Goal: Task Accomplishment & Management: Use online tool/utility

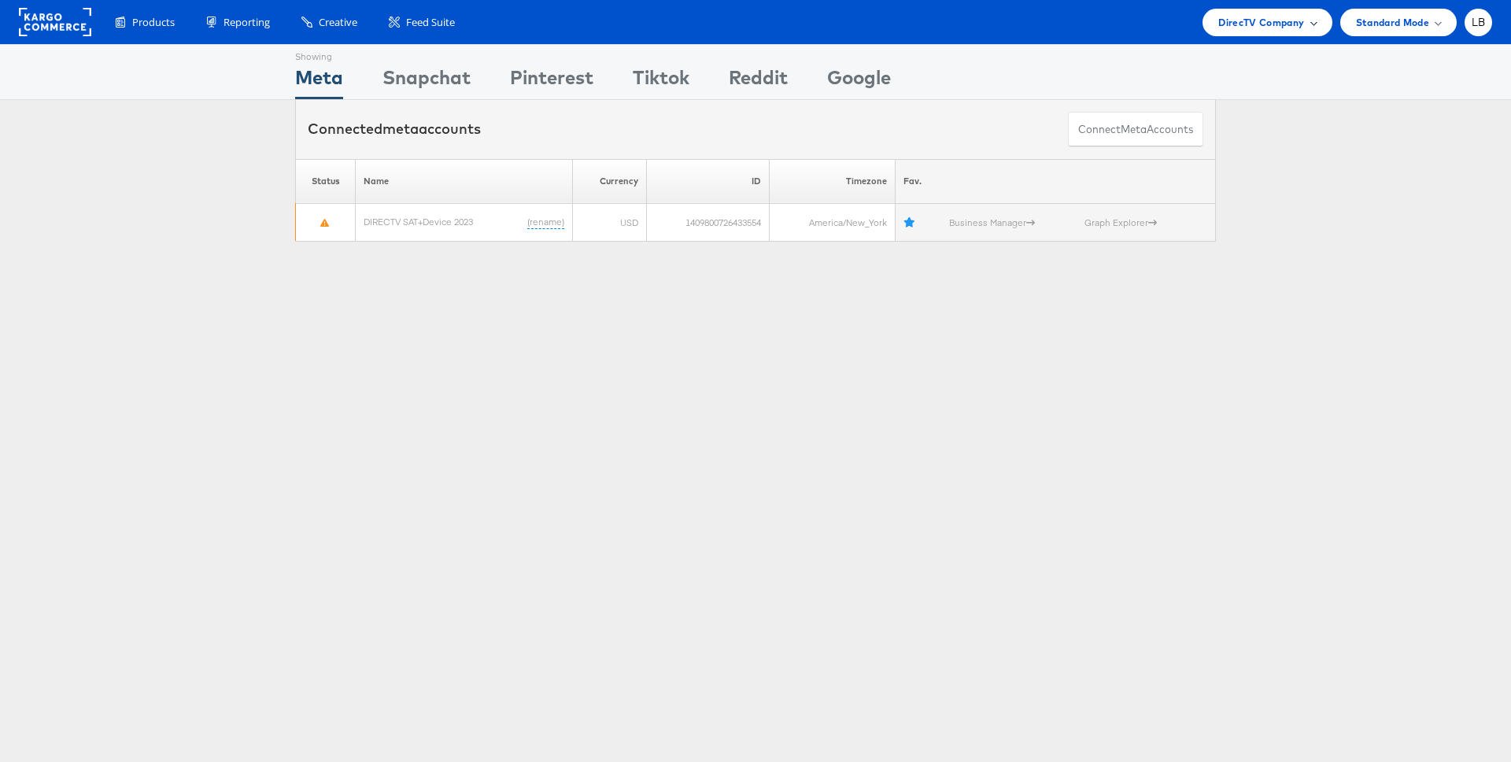
click at [1288, 28] on span "DirecTV Company" at bounding box center [1262, 22] width 86 height 17
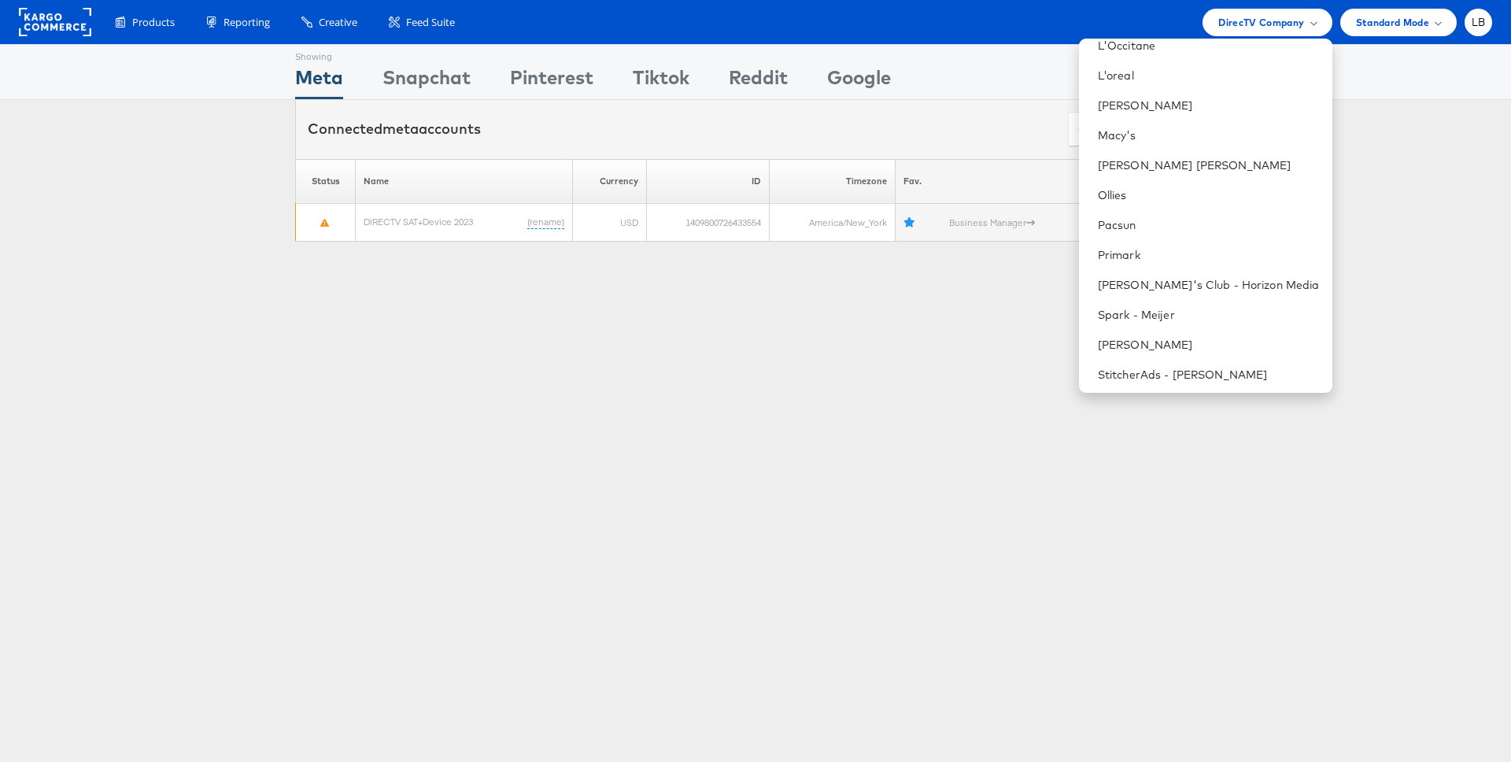
scroll to position [670, 0]
click at [1234, 250] on link "Primark" at bounding box center [1209, 256] width 222 height 16
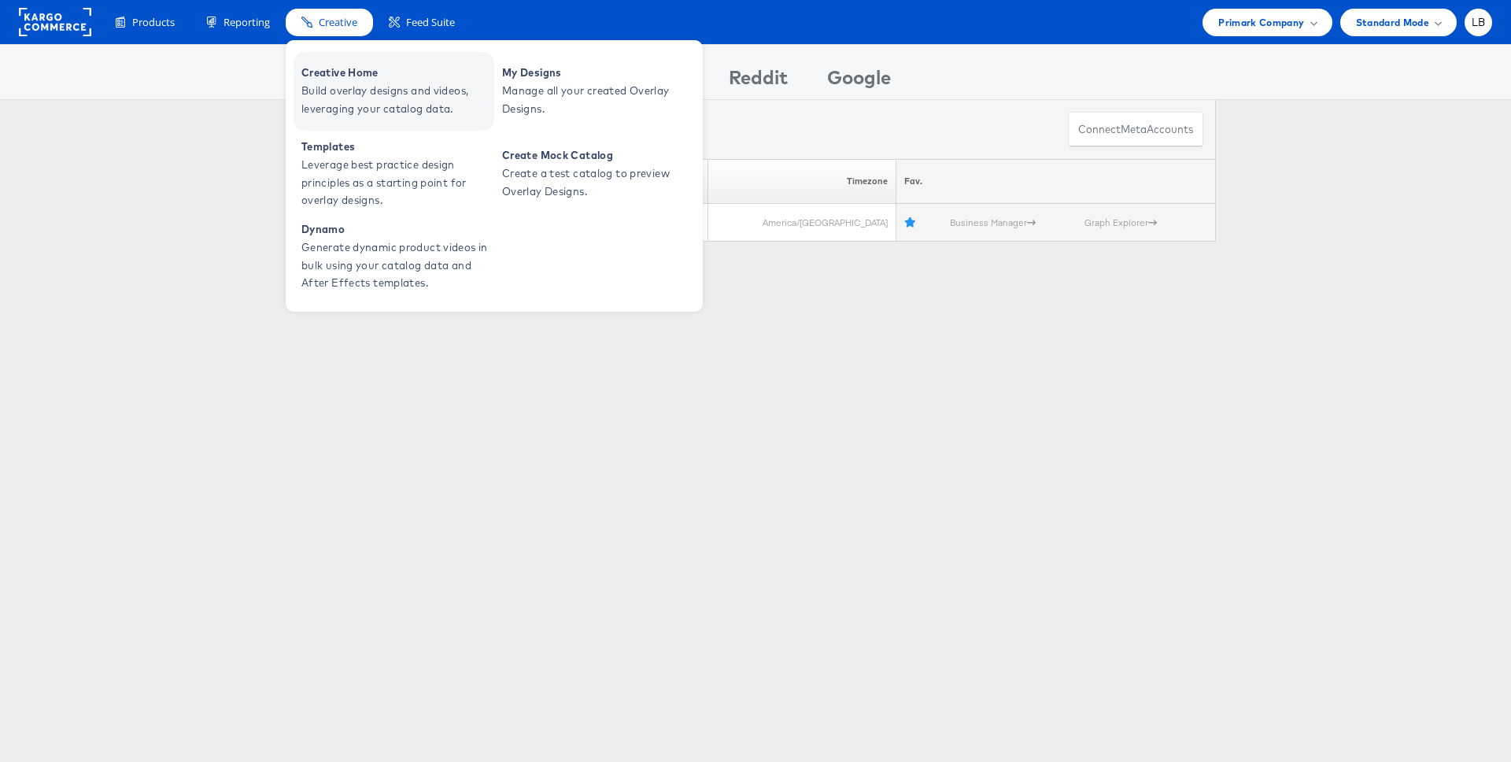
click at [348, 85] on span "Build overlay designs and videos, leveraging your catalog data." at bounding box center [396, 100] width 189 height 36
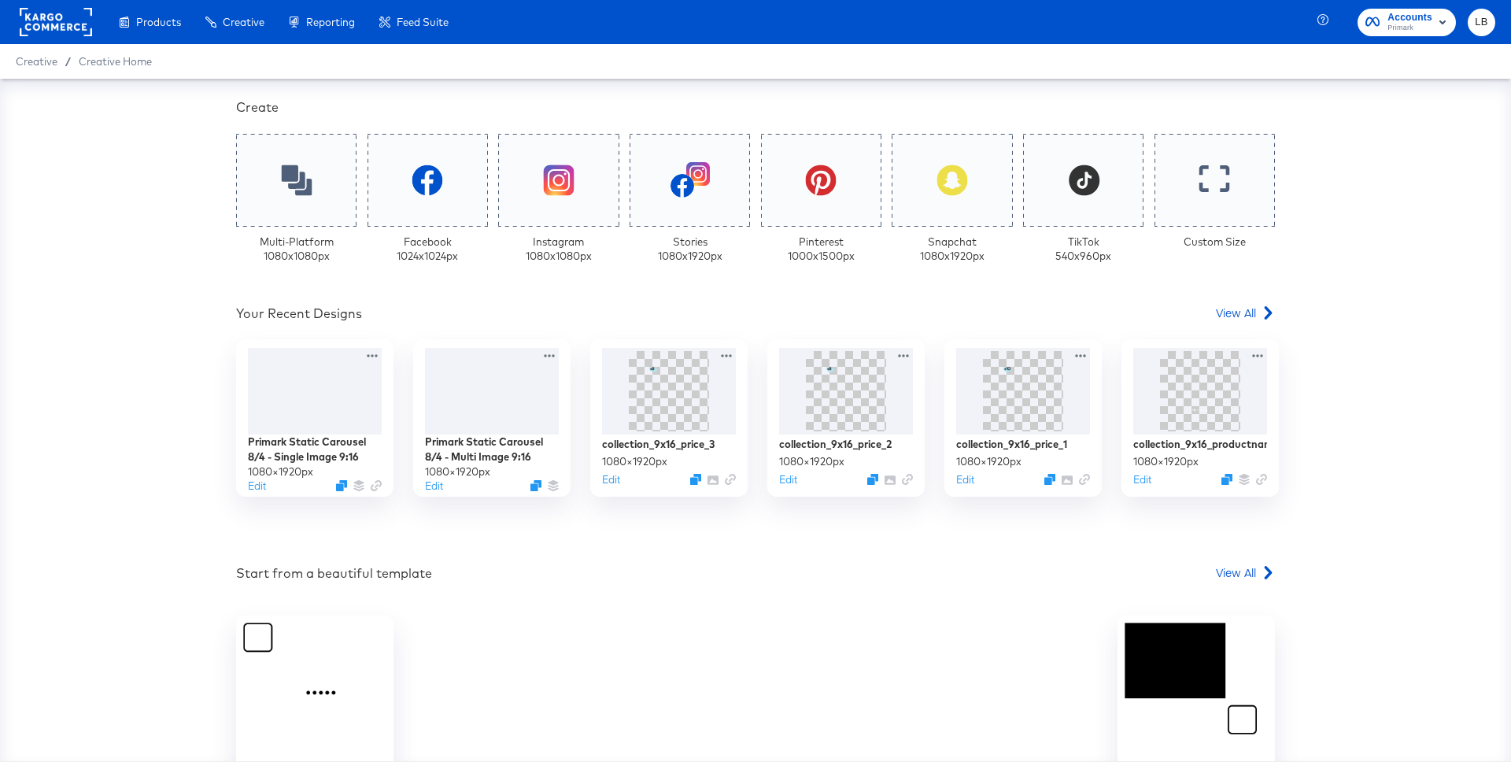
scroll to position [372, 0]
click at [1241, 313] on span "View All" at bounding box center [1236, 311] width 40 height 16
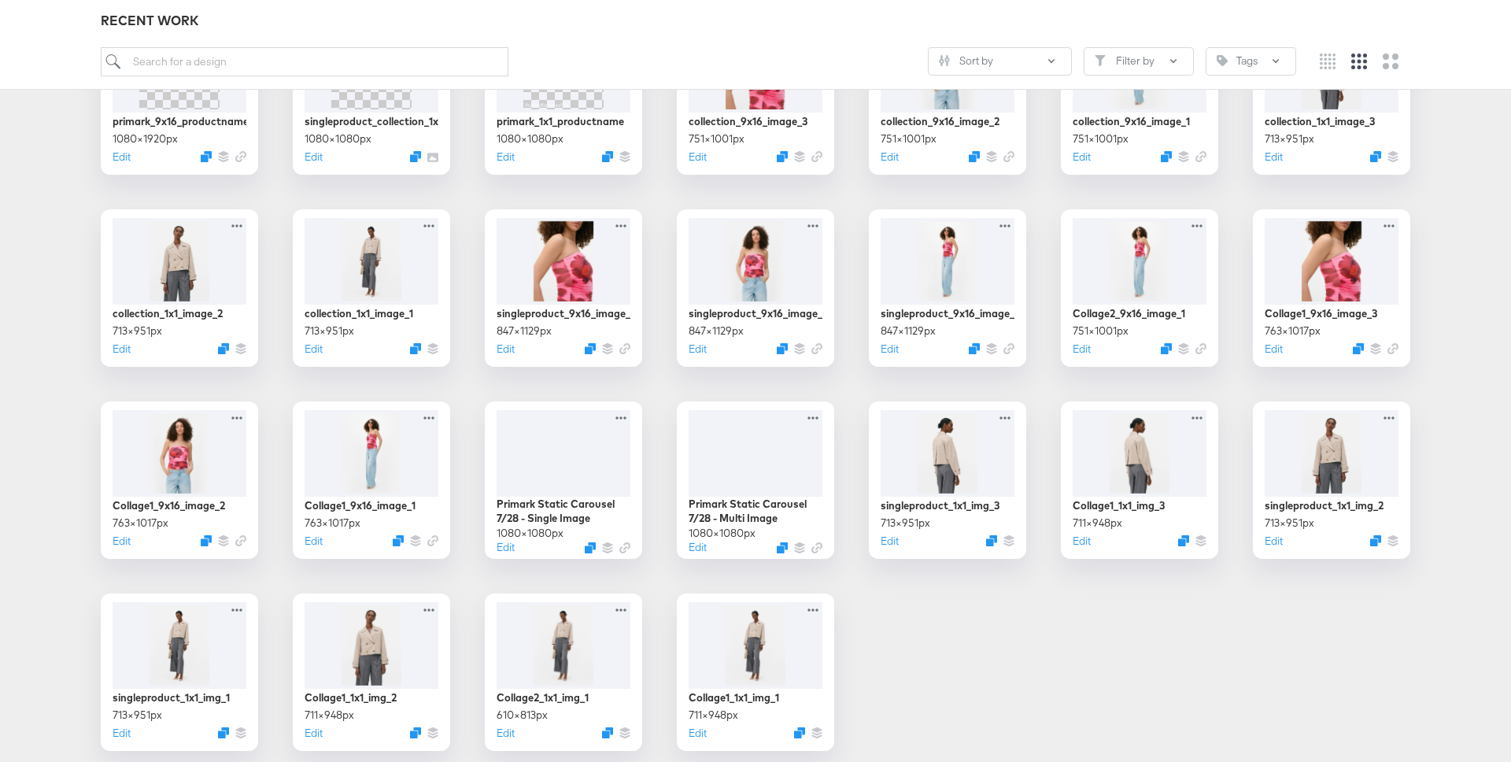
scroll to position [779, 0]
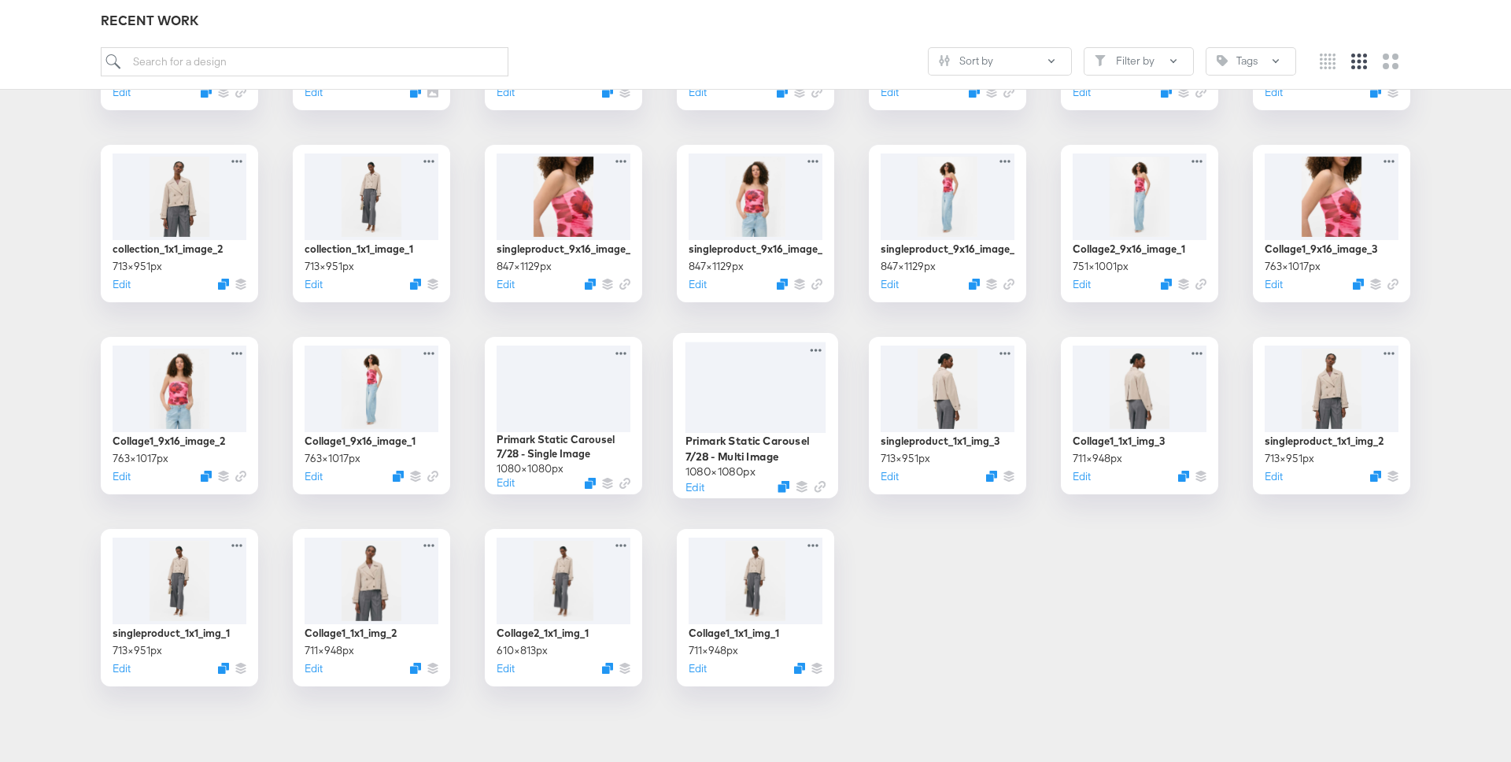
click at [727, 388] on div at bounding box center [756, 387] width 141 height 91
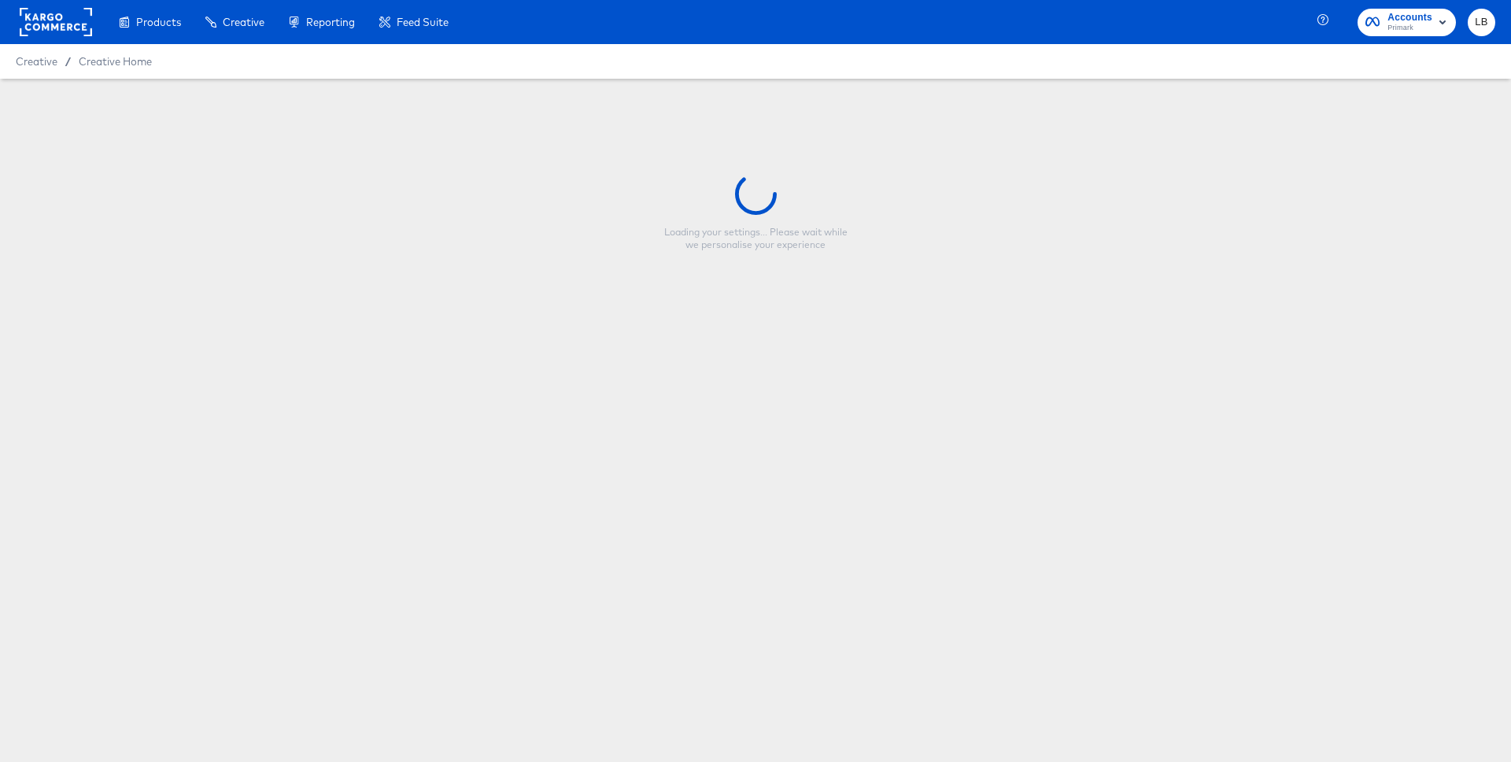
type input "Primark Static Carousel 7/28 - Multi Image"
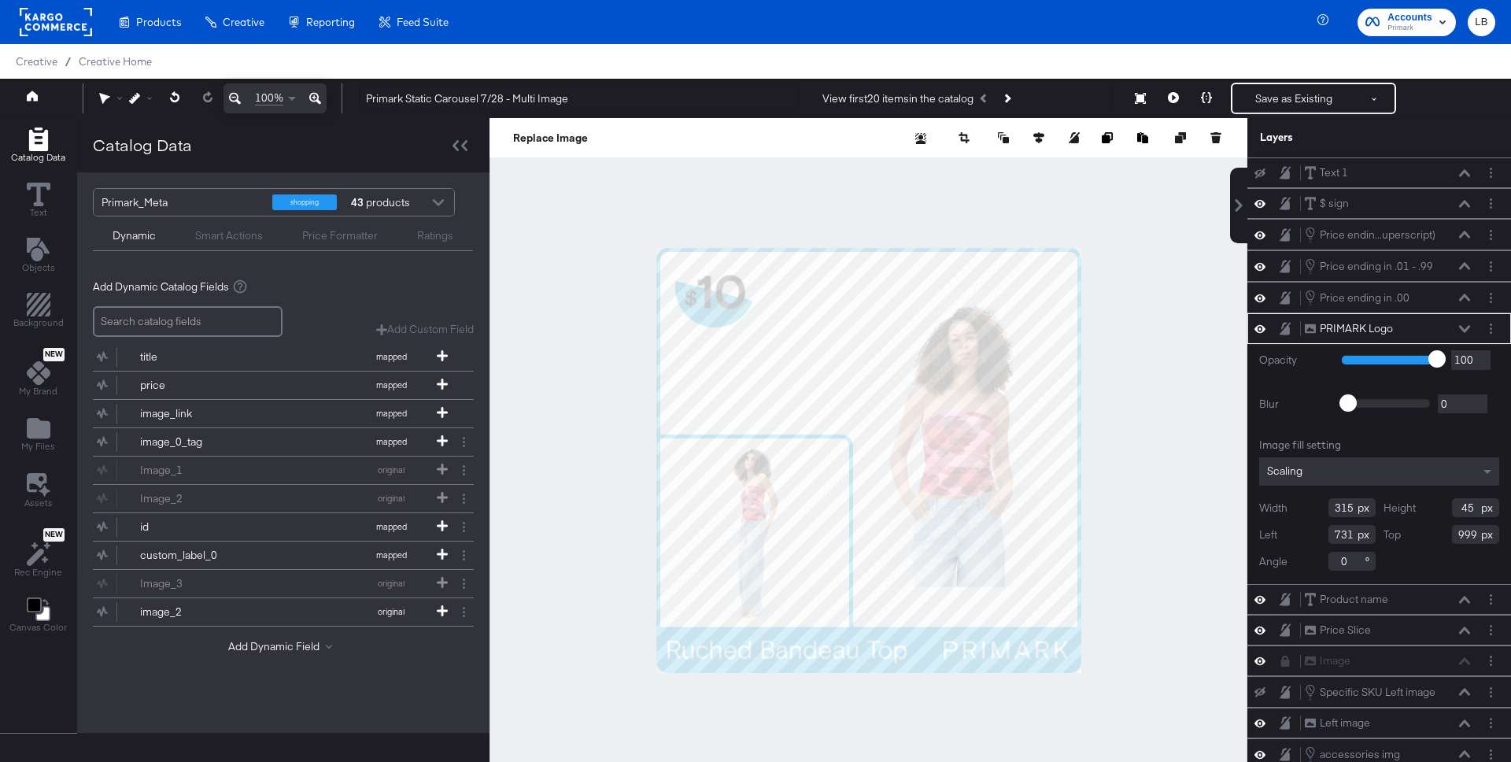
click at [36, 287] on div "Catalog Data Text Objects Background New My Brand My Files Assets New Rec Engin…" at bounding box center [38, 381] width 76 height 525
click at [36, 309] on icon "Add Rectangle" at bounding box center [39, 305] width 24 height 24
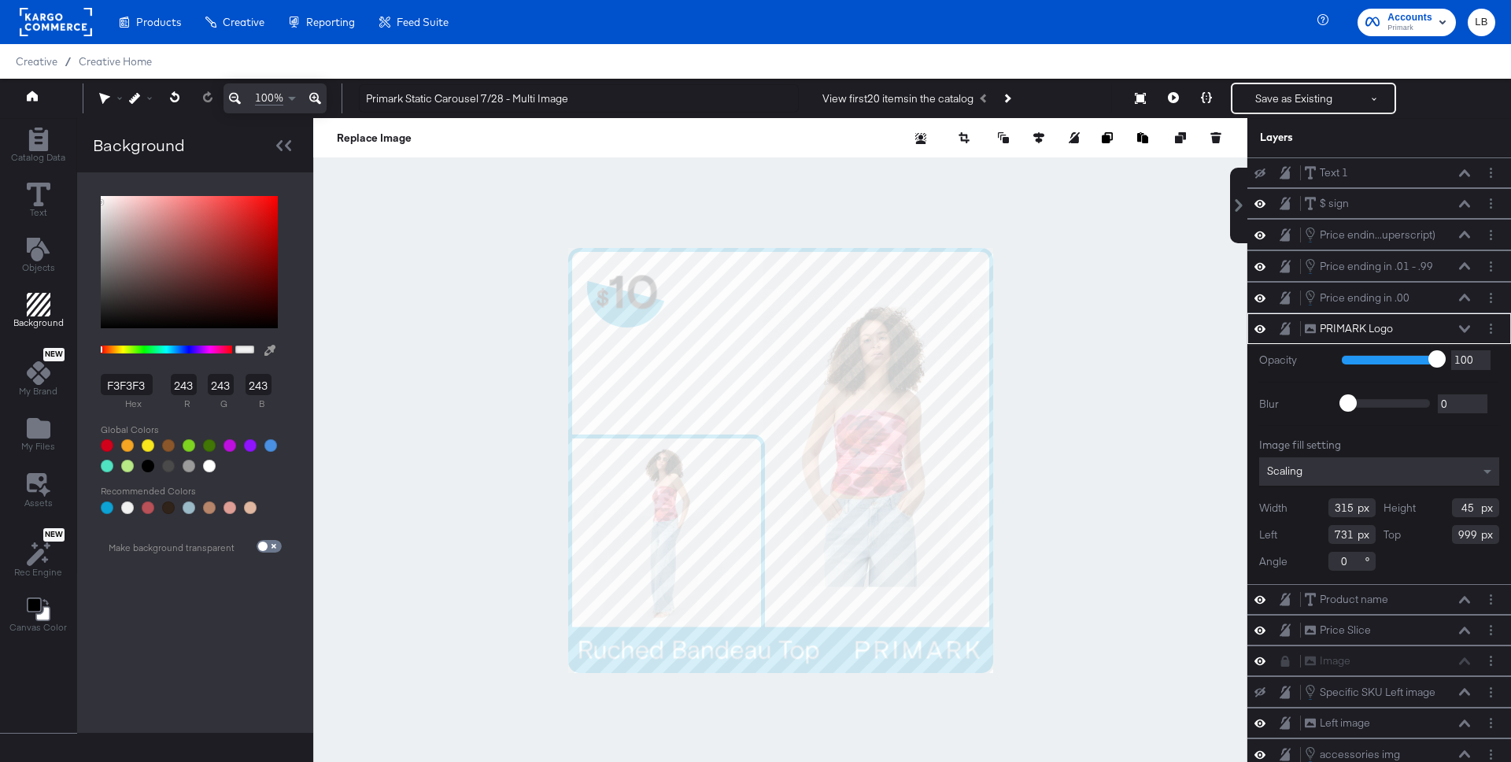
click at [266, 345] on button at bounding box center [269, 350] width 25 height 29
type input "00A0D5"
type input "0"
type input "160"
type input "213"
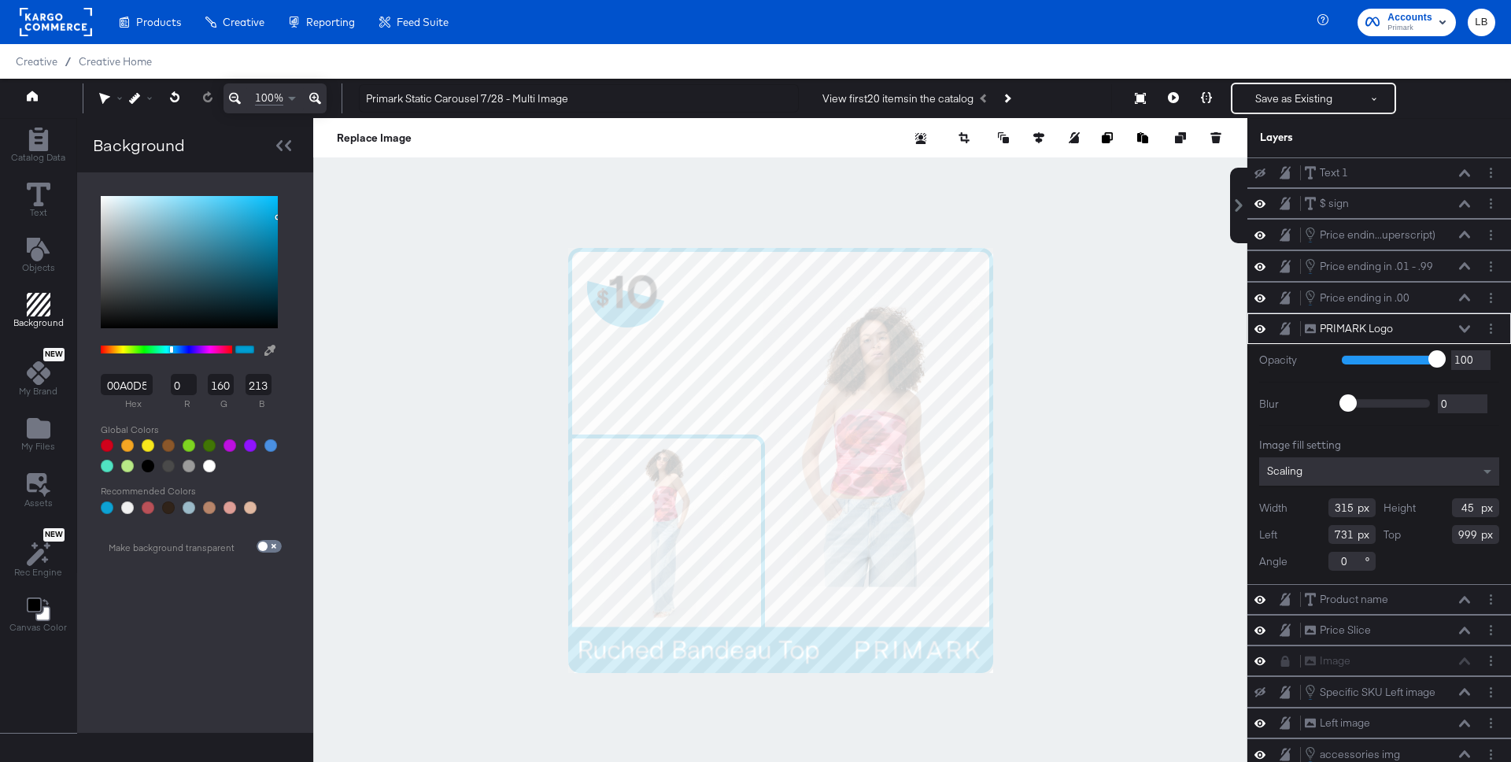
click at [586, 635] on div at bounding box center [780, 460] width 933 height 684
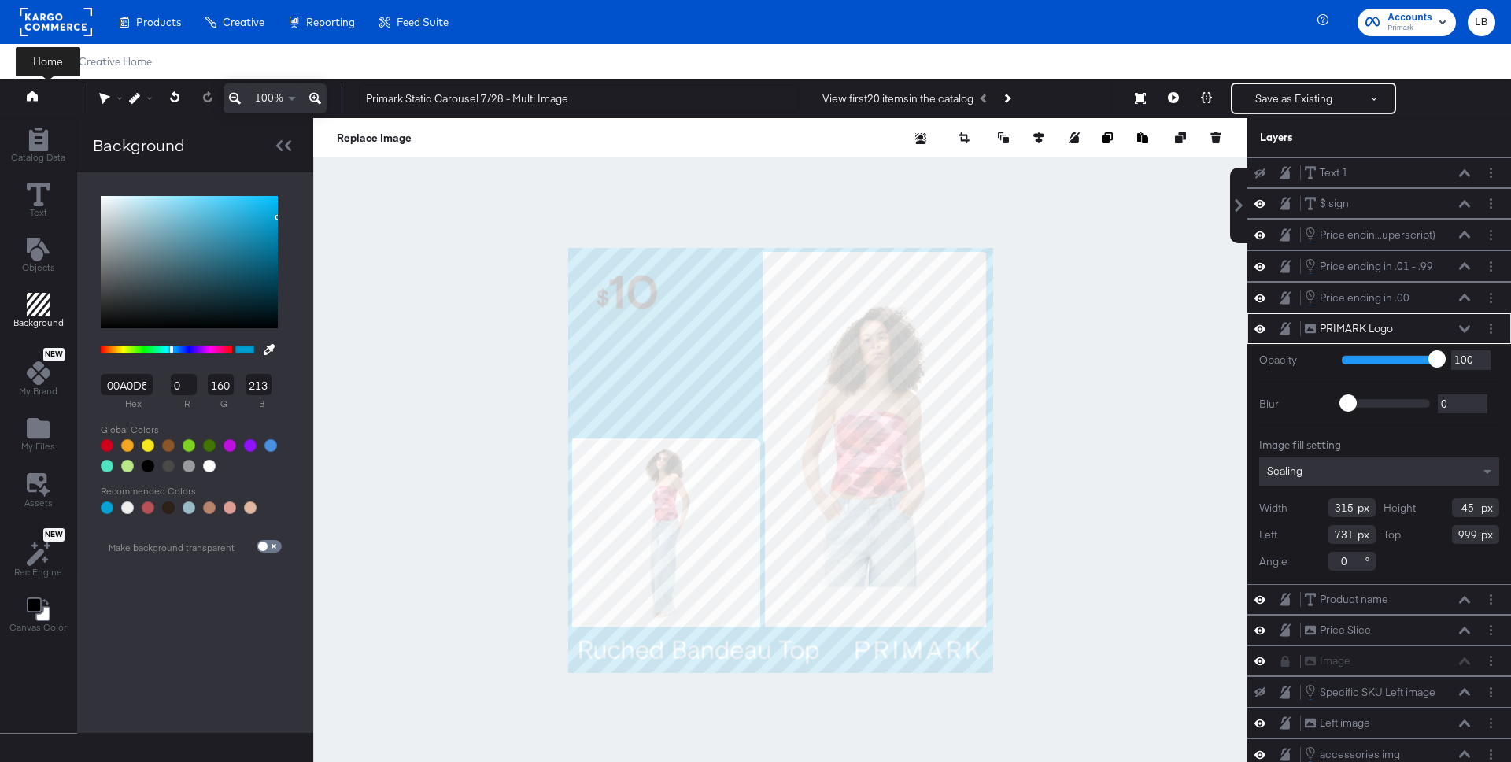
click at [34, 88] on button at bounding box center [47, 98] width 63 height 28
click at [38, 98] on button at bounding box center [47, 98] width 63 height 28
click at [33, 91] on icon at bounding box center [32, 96] width 11 height 10
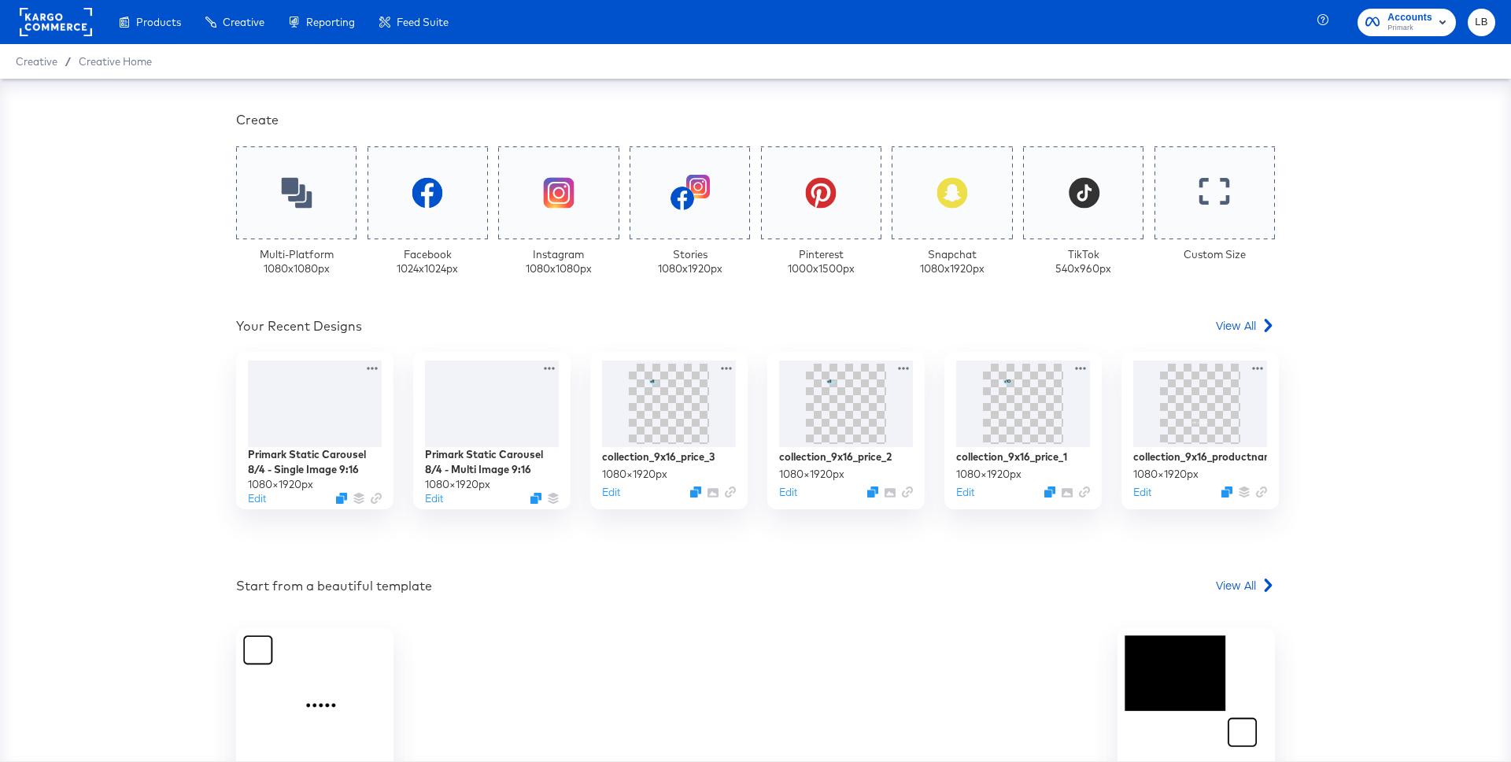
scroll to position [470, 0]
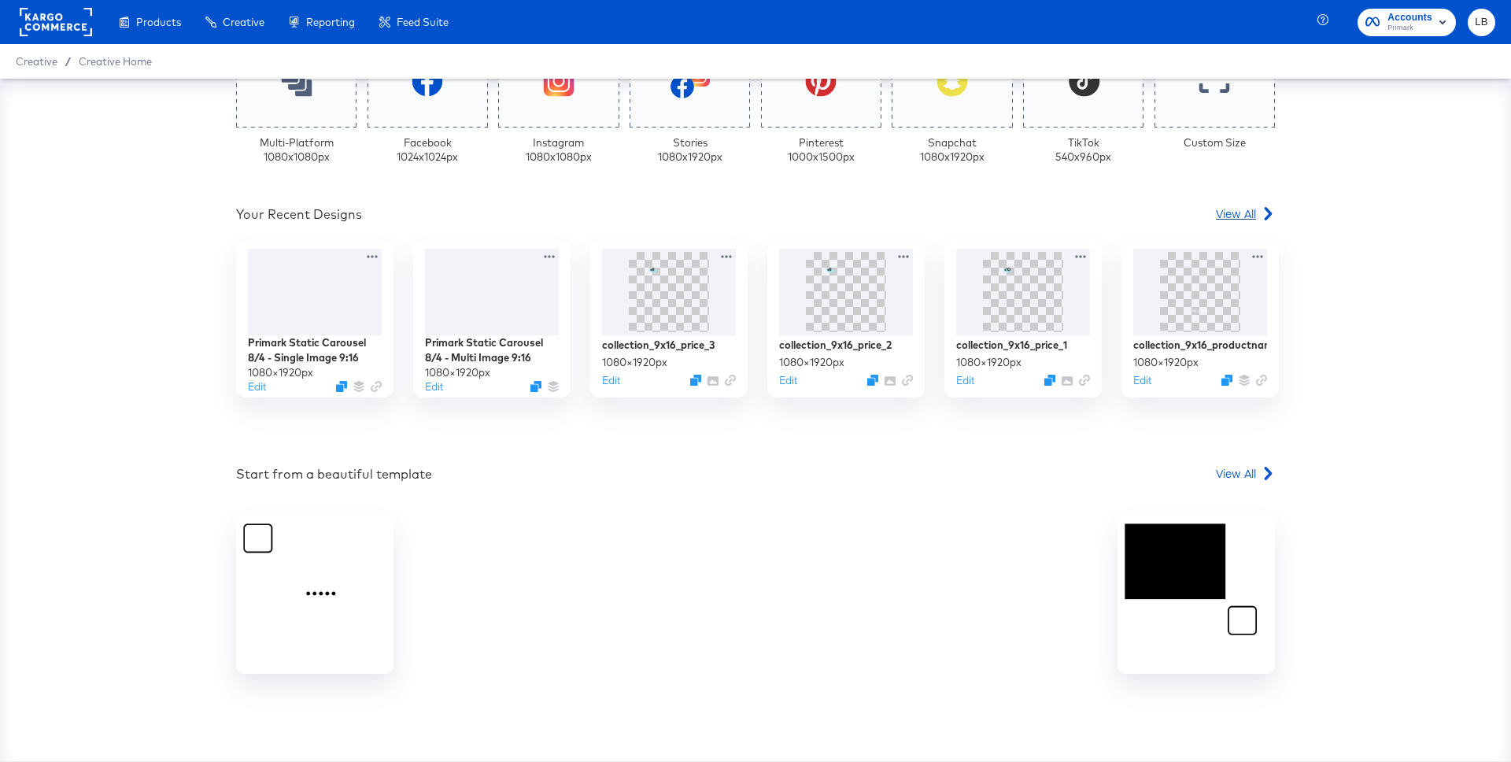
click at [1223, 208] on span "View All" at bounding box center [1236, 213] width 40 height 16
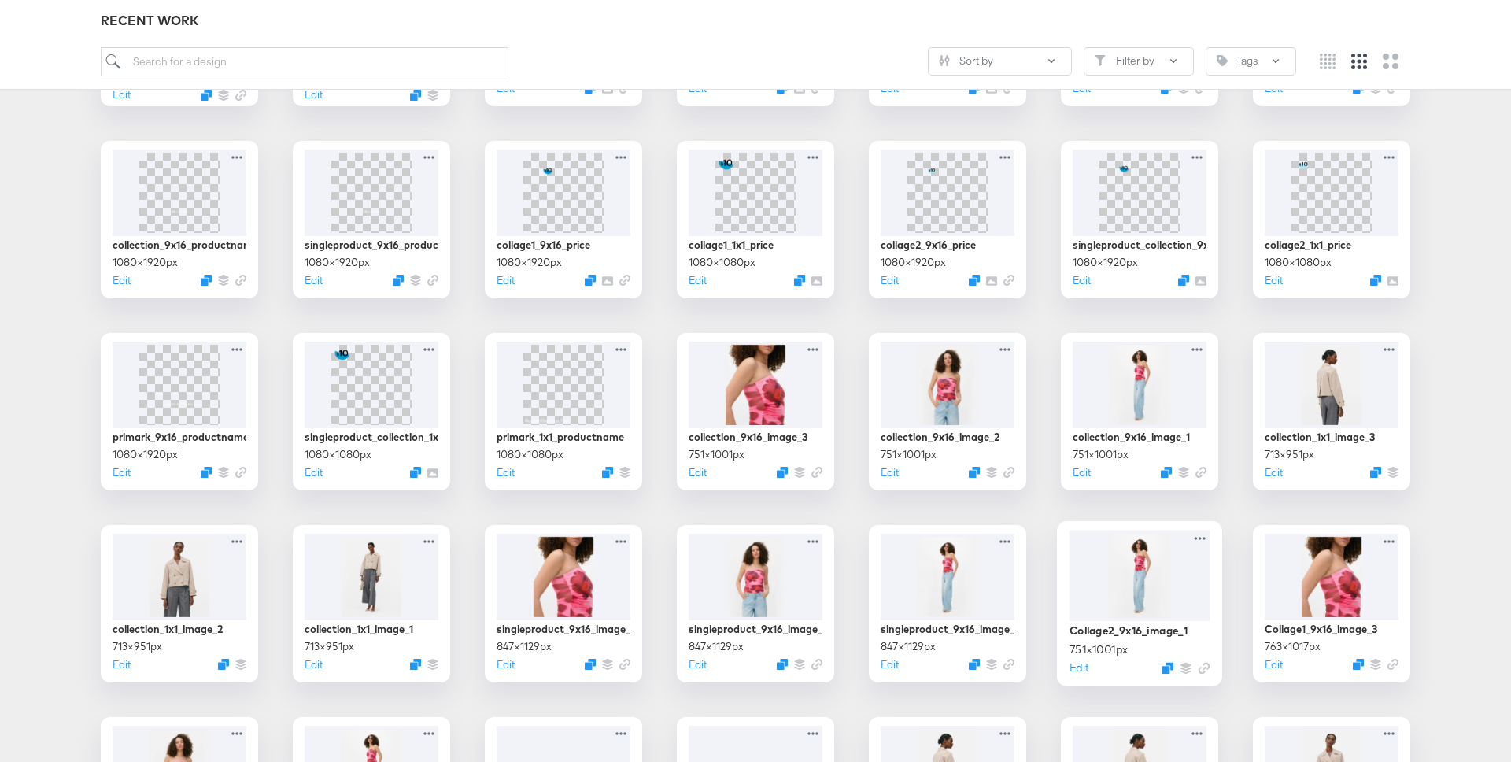
scroll to position [779, 0]
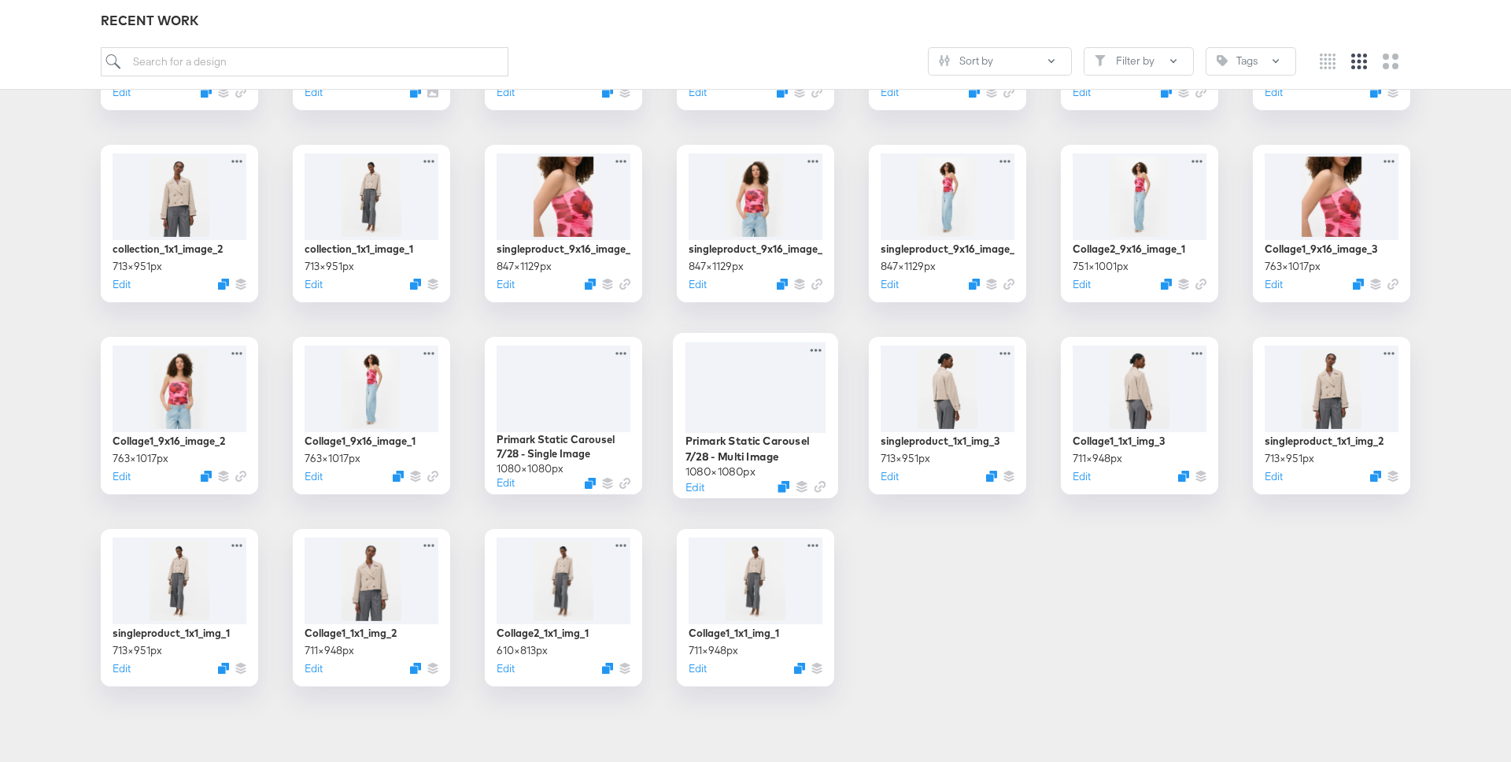
click at [770, 368] on div at bounding box center [756, 387] width 141 height 91
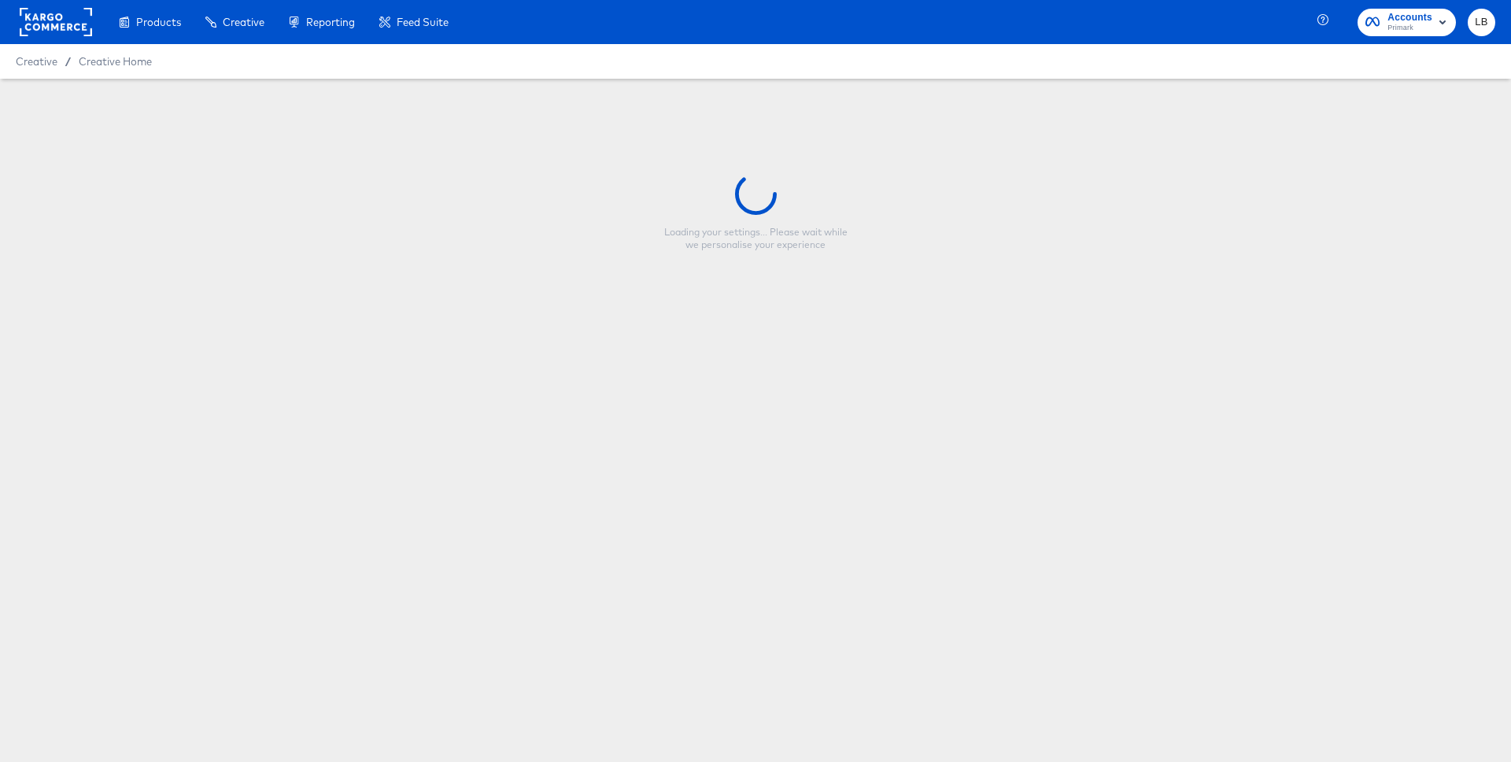
type input "Primark Static Carousel 7/28 - Multi Image"
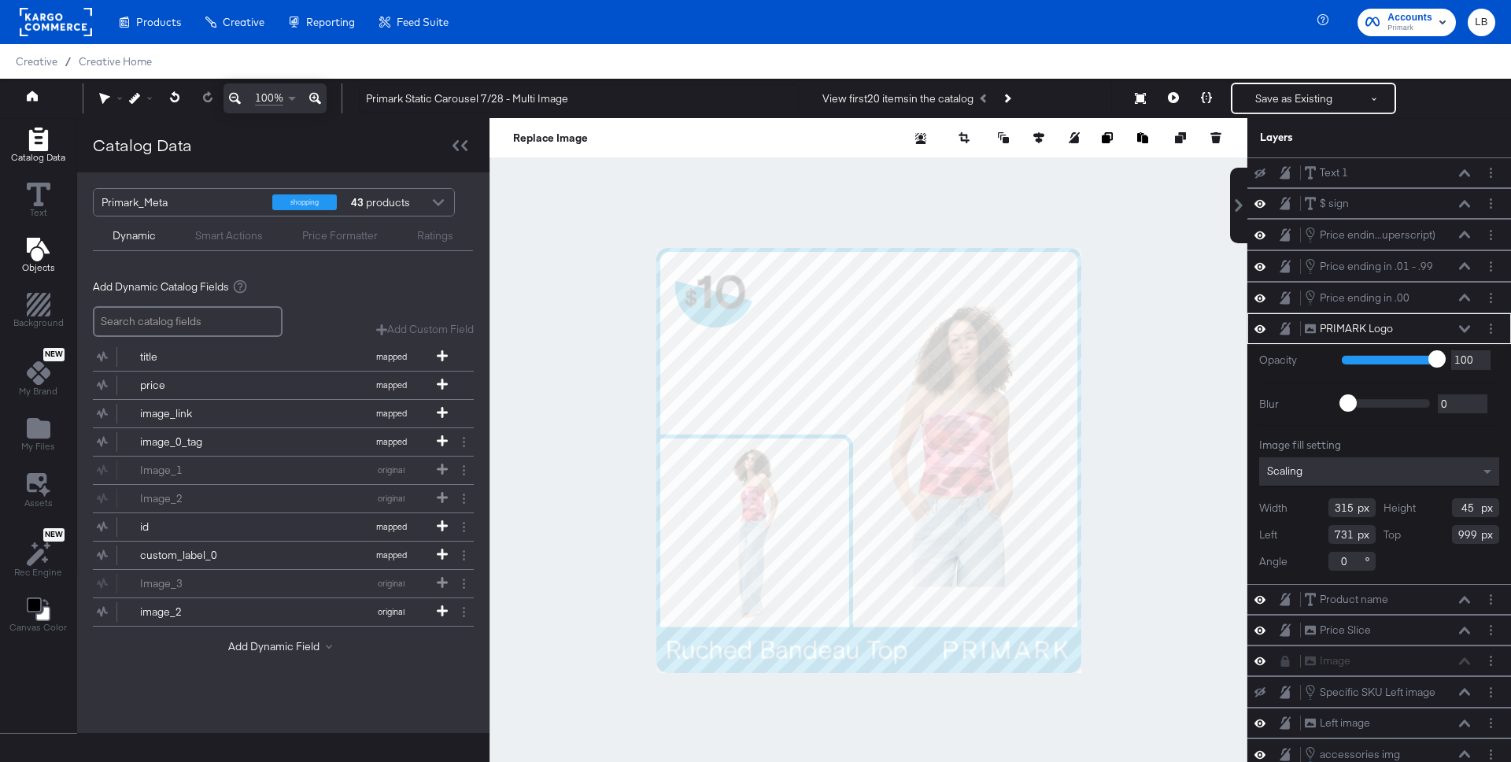
click at [43, 250] on icon "Add Text" at bounding box center [37, 250] width 23 height 24
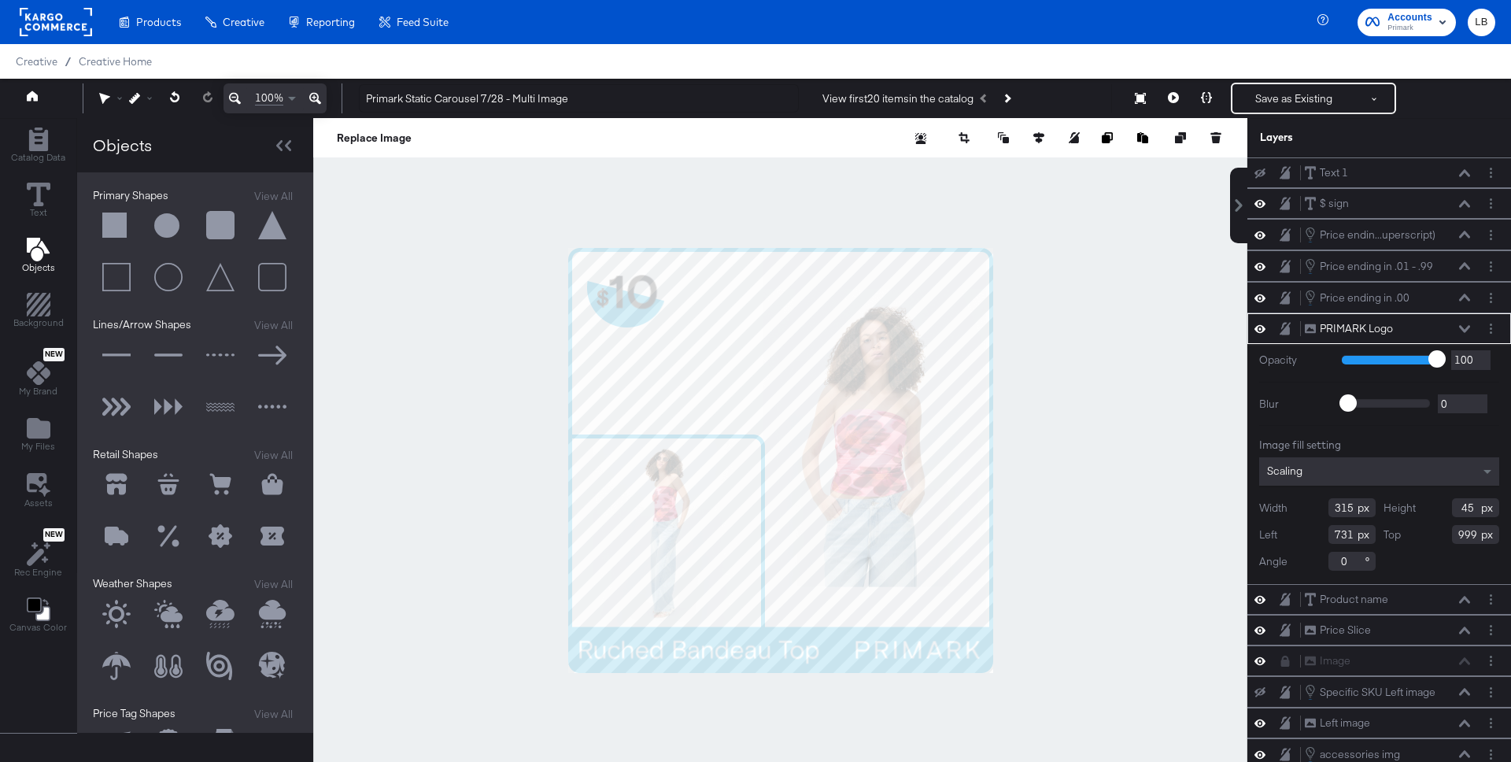
click at [121, 272] on button at bounding box center [116, 277] width 47 height 47
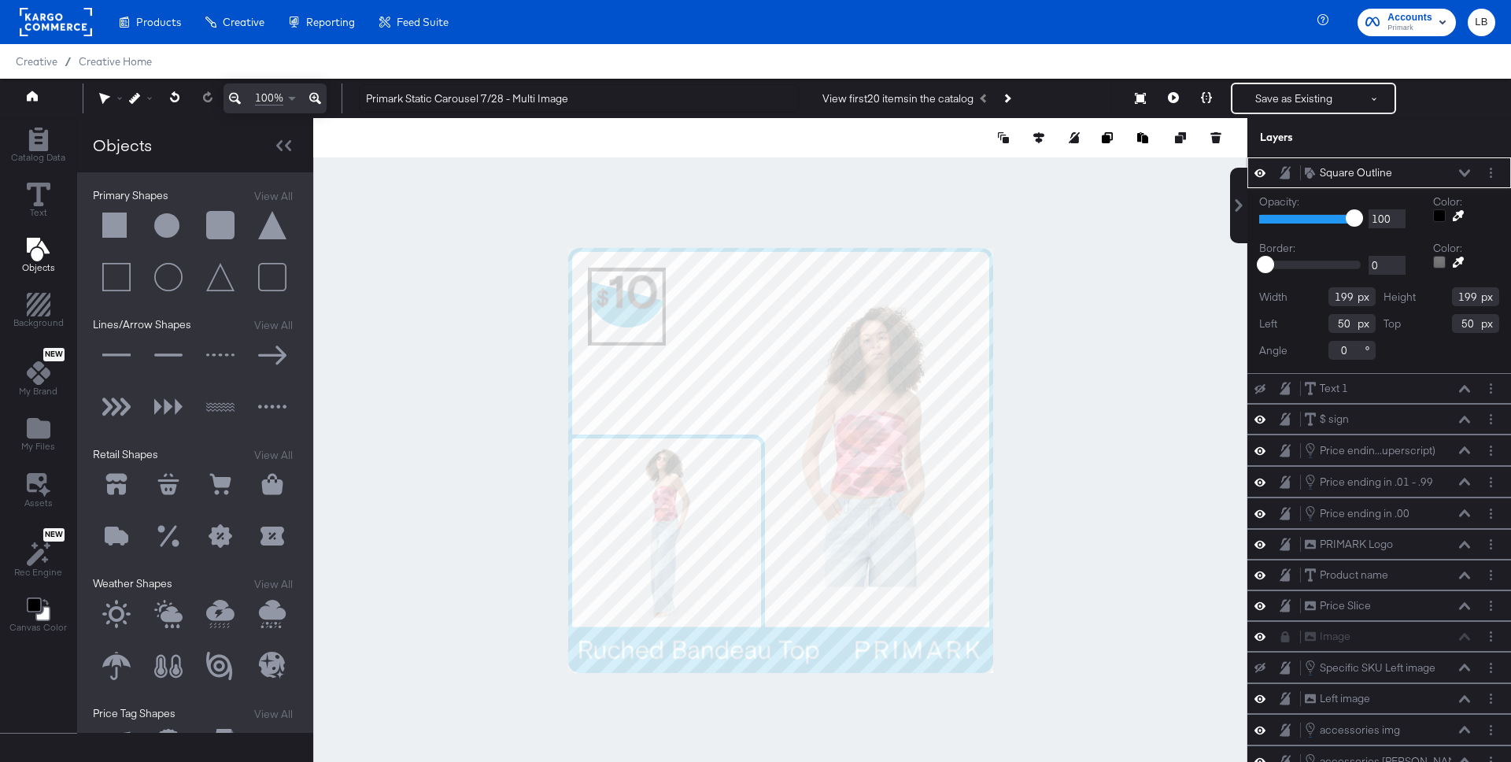
drag, startPoint x: 1348, startPoint y: 300, endPoint x: 1309, endPoint y: 300, distance: 38.6
click at [1309, 300] on div "Width 199" at bounding box center [1318, 296] width 117 height 19
type input "1080"
click at [1475, 299] on input "199" at bounding box center [1475, 296] width 47 height 19
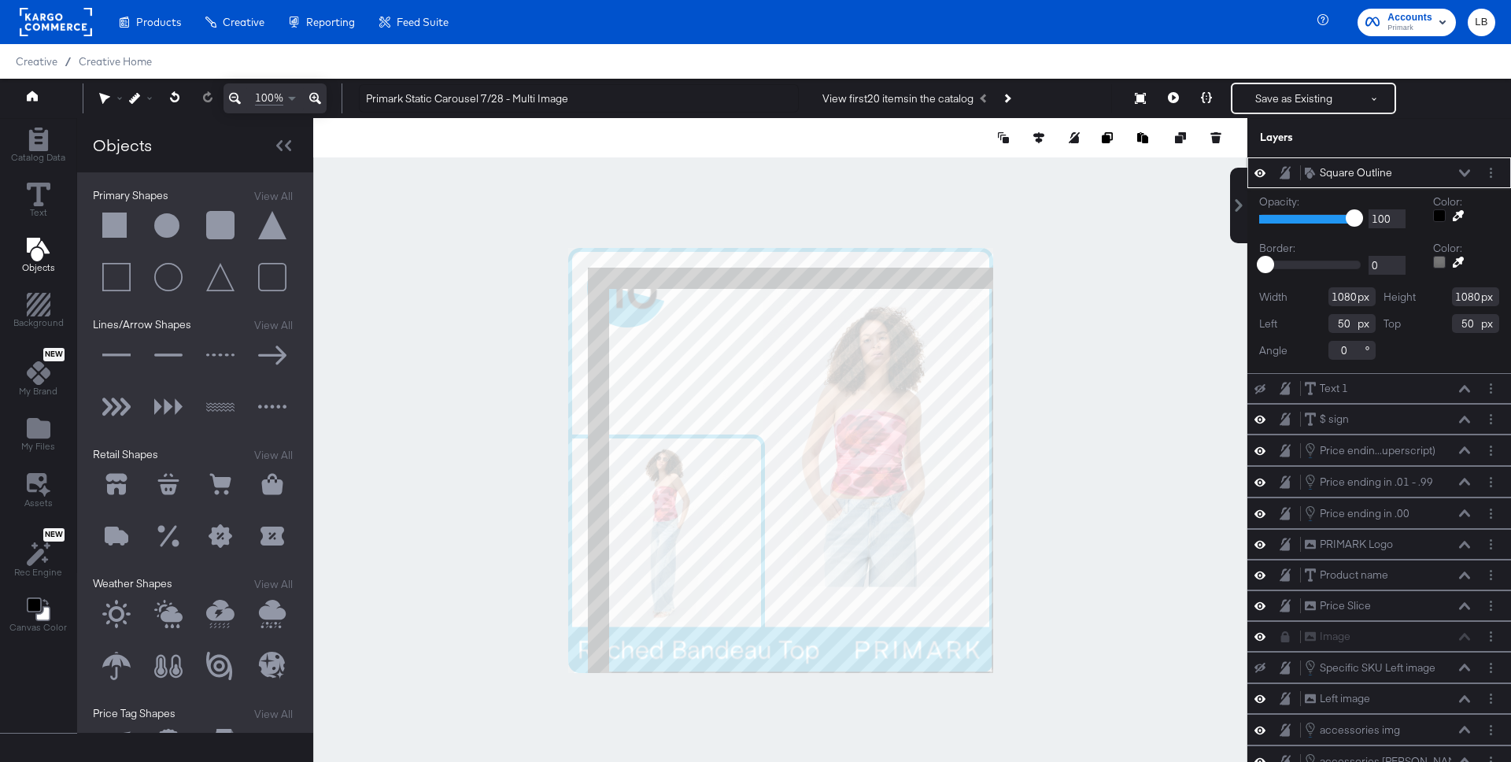
type input "1080"
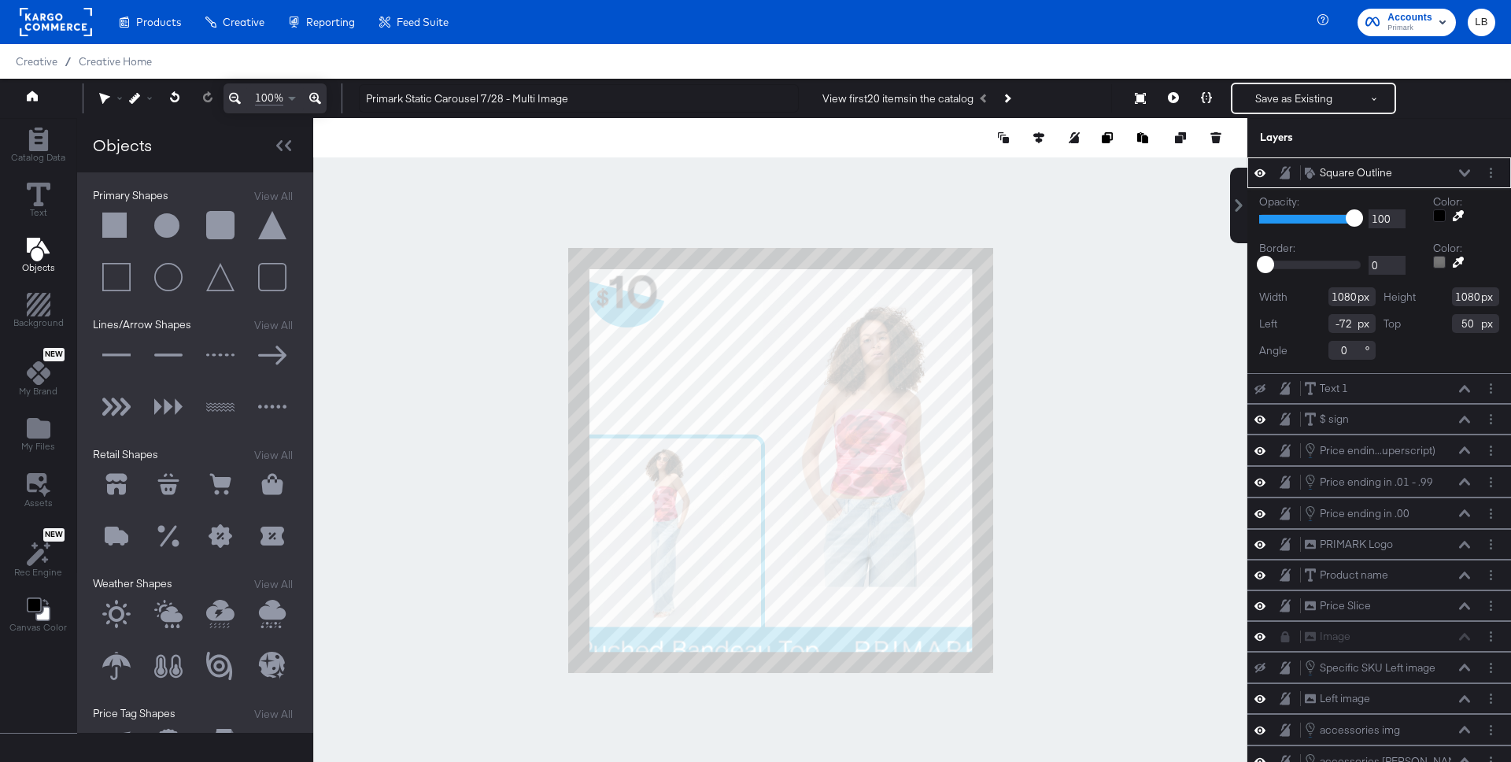
type input "0"
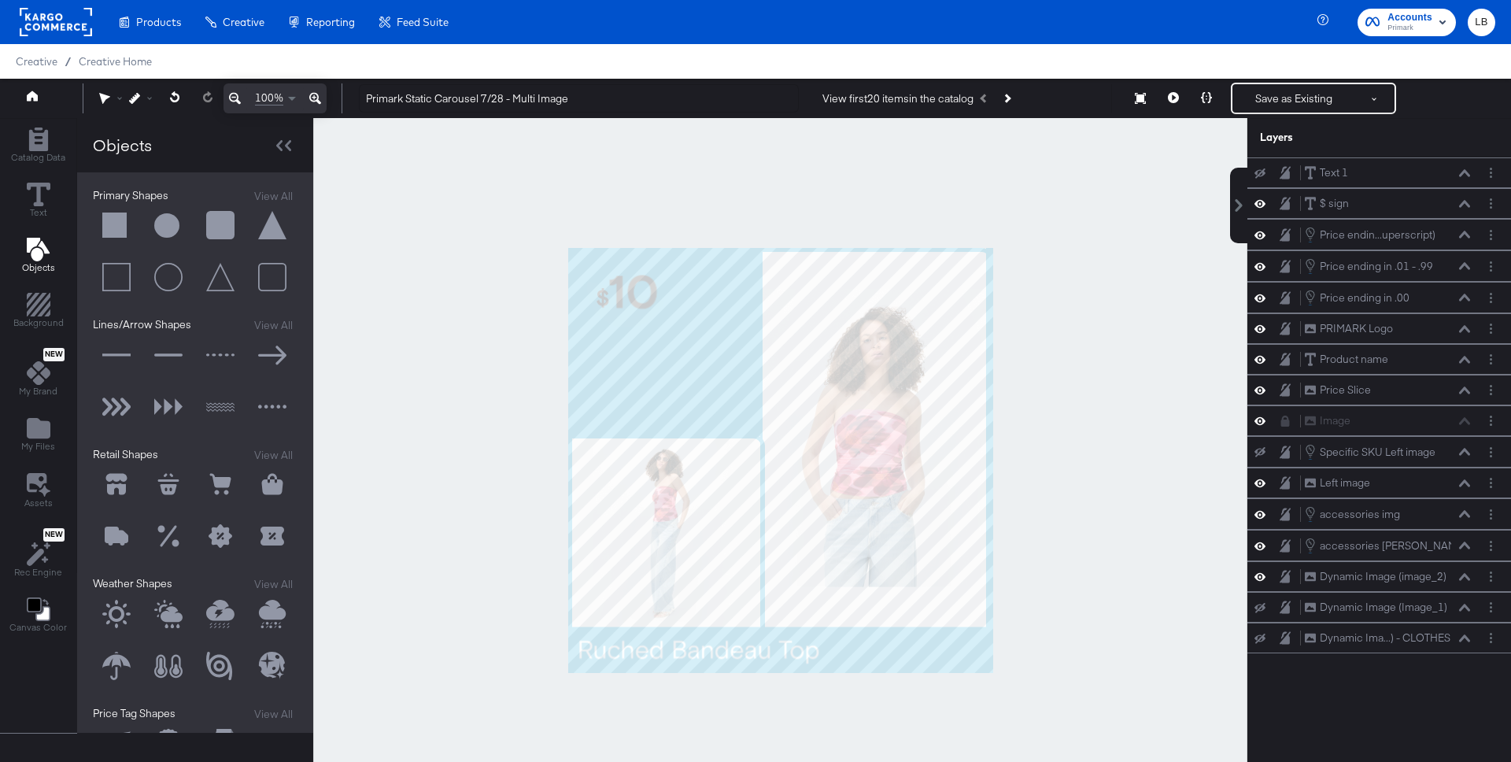
click at [117, 351] on button at bounding box center [116, 355] width 47 height 47
